Goal: Information Seeking & Learning: Find specific fact

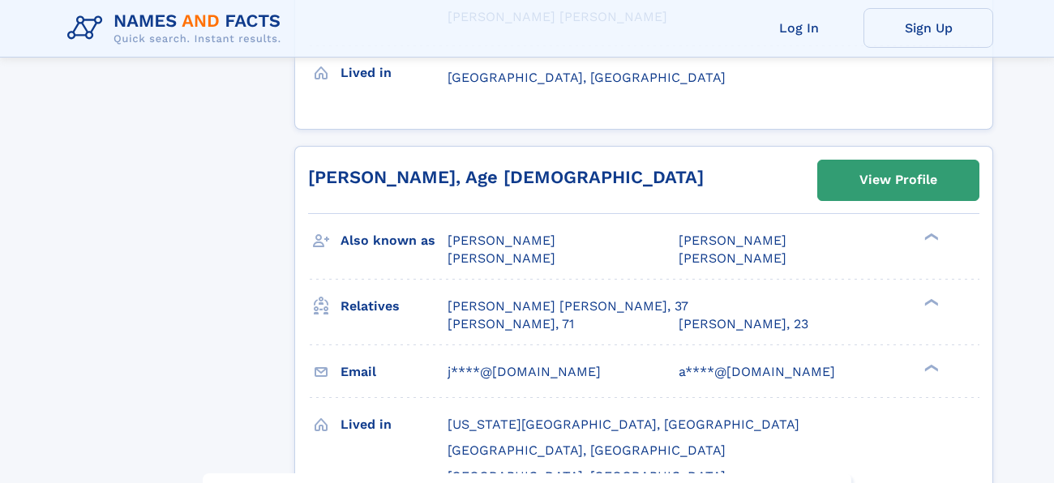
scroll to position [2097, 0]
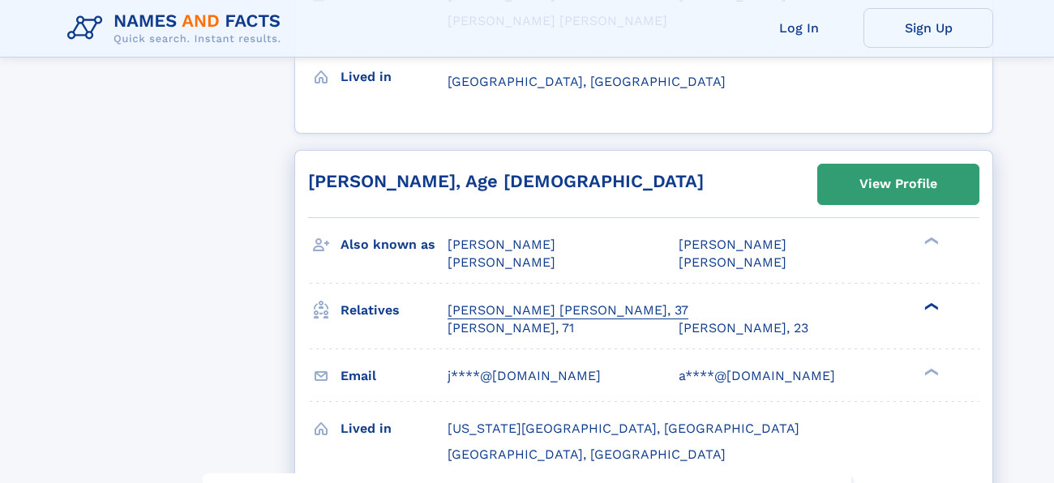
click at [521, 302] on div "[PERSON_NAME] [PERSON_NAME], 37" at bounding box center [567, 311] width 241 height 18
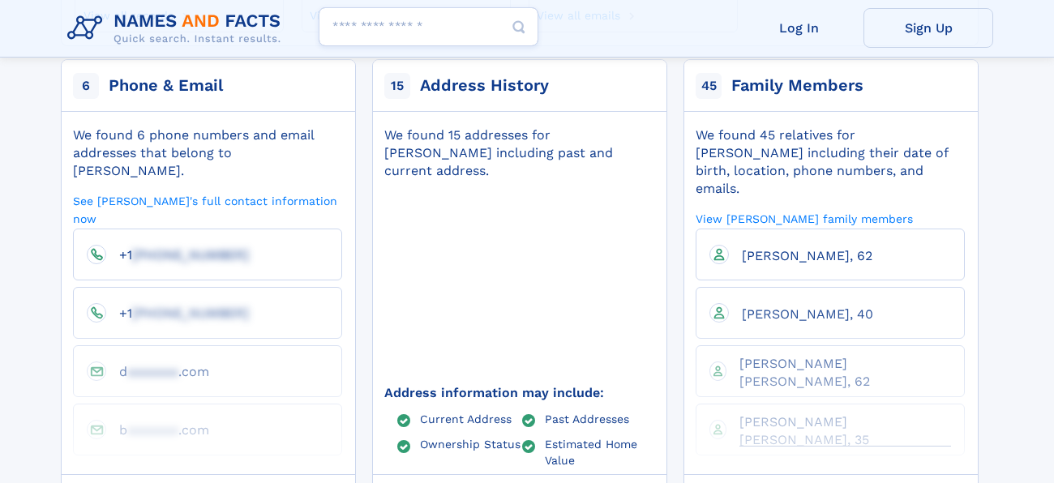
scroll to position [353, 0]
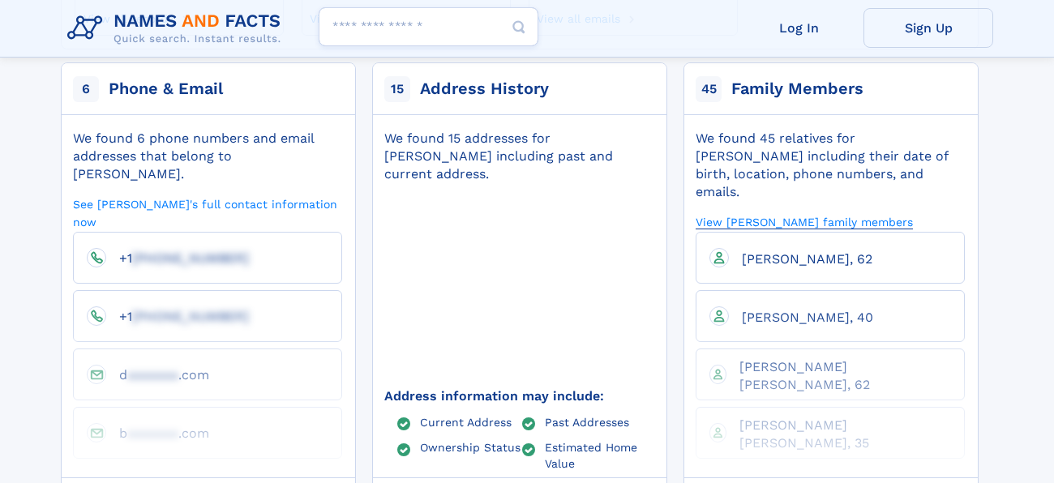
click at [844, 214] on link "View Daniel Brown's family members" at bounding box center [803, 221] width 217 height 15
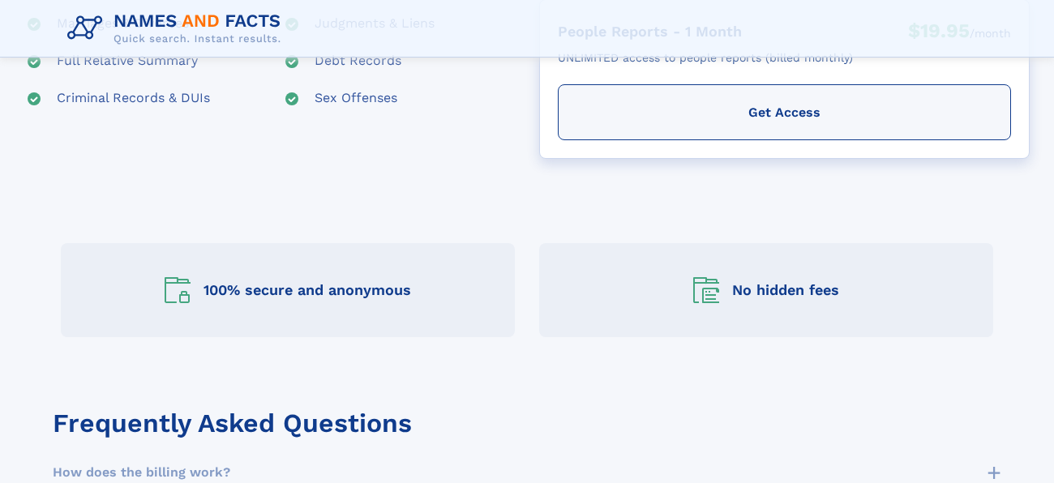
scroll to position [536, 0]
